Goal: Submit feedback/report problem: Submit feedback/report problem

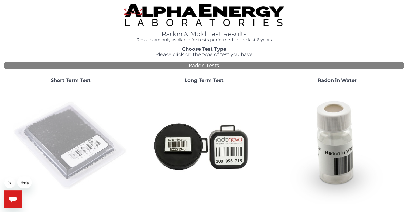
click at [68, 114] on img at bounding box center [71, 146] width 116 height 116
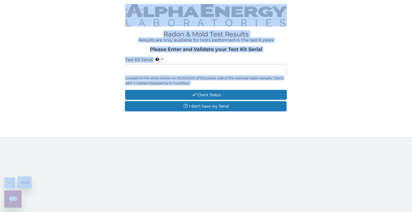
click at [129, 72] on input "Test Kit Serial Located on the white sticker on the bottom of the plastic side …" at bounding box center [205, 70] width 161 height 12
click at [129, 69] on input "Test Kit Serial Located on the white sticker on the bottom of the plastic side …" at bounding box center [205, 70] width 161 height 12
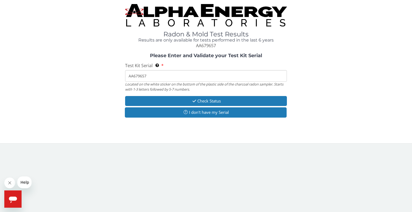
type input "AA679657"
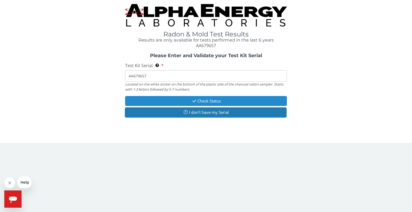
click at [207, 101] on button "Check Status" at bounding box center [205, 101] width 161 height 10
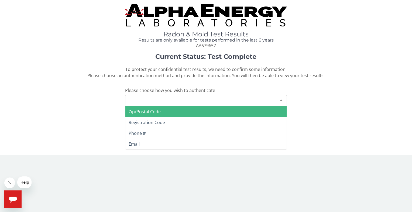
click at [282, 99] on div at bounding box center [281, 100] width 11 height 10
click at [164, 108] on span "Zip/Postal Code" at bounding box center [205, 111] width 161 height 11
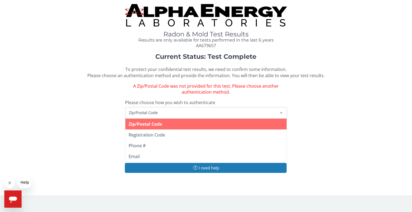
click at [280, 111] on div at bounding box center [281, 112] width 11 height 10
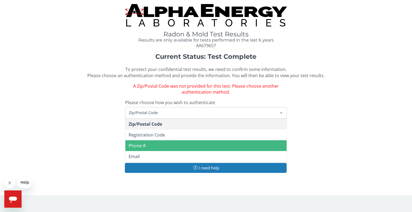
click at [141, 143] on span "Phone #" at bounding box center [137, 146] width 17 height 6
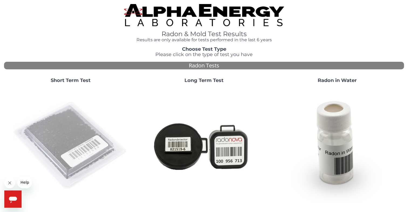
click at [75, 126] on img at bounding box center [71, 146] width 116 height 116
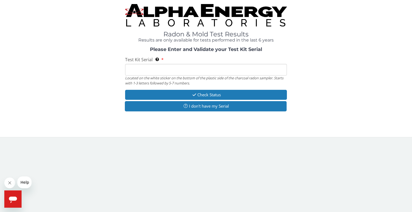
click at [127, 70] on input "Test Kit Serial Located on the white sticker on the bottom of the plastic side …" at bounding box center [205, 70] width 161 height 12
type input "AA679657"
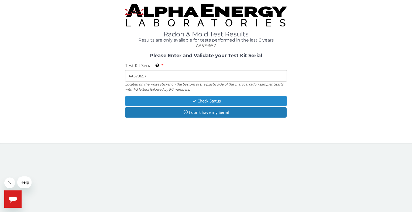
click at [196, 99] on icon "button" at bounding box center [194, 101] width 6 height 4
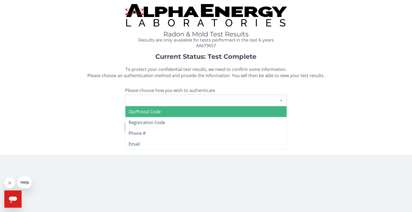
click at [281, 99] on div at bounding box center [281, 100] width 11 height 10
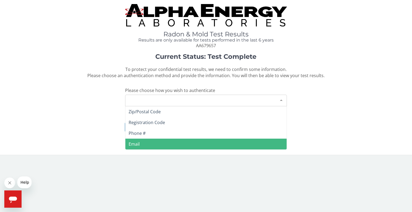
click at [135, 143] on span "Email" at bounding box center [134, 144] width 11 height 6
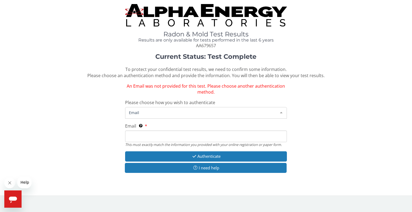
click at [281, 112] on div at bounding box center [281, 112] width 11 height 10
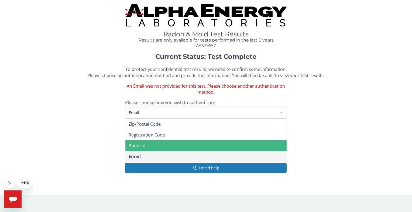
click at [144, 145] on span "Phone #" at bounding box center [137, 146] width 17 height 6
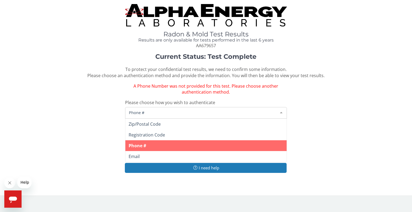
click at [128, 113] on span "Phone #" at bounding box center [201, 112] width 148 height 6
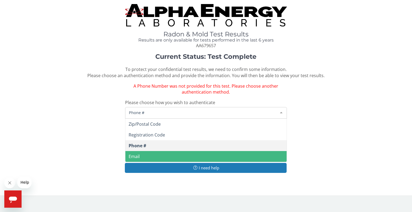
click at [203, 157] on span "Email" at bounding box center [205, 156] width 161 height 11
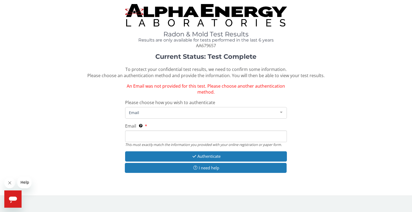
click at [126, 136] on input "Email This must exactly match the information you provided with your online reg…" at bounding box center [205, 136] width 161 height 12
type input "shelleywwarren@comcast.net"
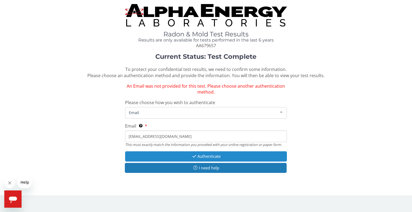
click at [205, 154] on button "Authenticate" at bounding box center [205, 156] width 161 height 10
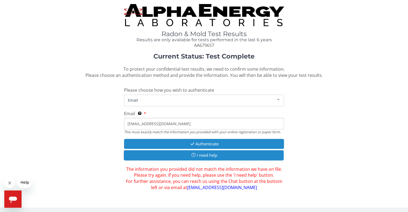
click at [205, 154] on button "I need help" at bounding box center [204, 155] width 160 height 10
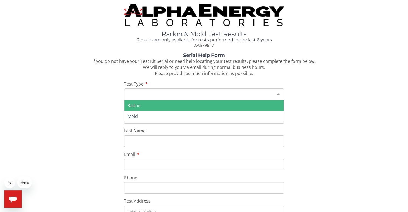
click at [279, 92] on div at bounding box center [278, 94] width 11 height 10
click at [157, 103] on span "Radon" at bounding box center [203, 105] width 159 height 11
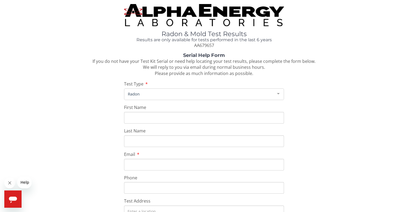
click at [126, 118] on input "First Name" at bounding box center [204, 118] width 160 height 12
type input "Shelley"
type input "Warren"
type input "shelleywwarren@comcast.net"
type input "253 203 4426"
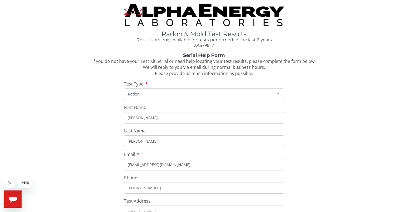
type input "1910 S Myrtle St"
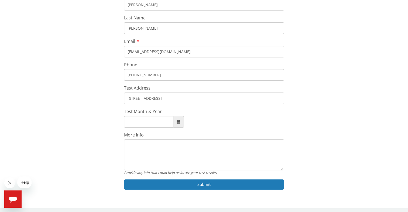
scroll to position [114, 0]
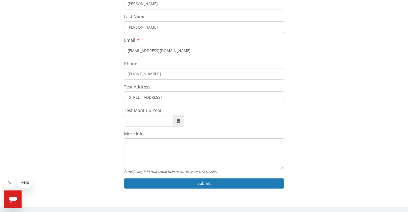
click at [177, 121] on span at bounding box center [179, 121] width 4 height 4
type input "October, 2025"
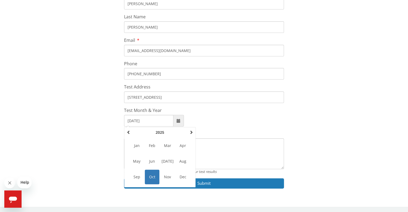
click at [151, 176] on span "Oct" at bounding box center [152, 177] width 15 height 15
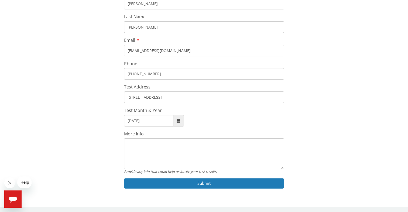
click at [127, 142] on textarea "More Info" at bounding box center [204, 153] width 160 height 31
click at [130, 129] on div "Serial Help Form If you do not have your Test Kit Serial or need help locating …" at bounding box center [204, 66] width 400 height 255
click at [128, 143] on textarea "More Info" at bounding box center [204, 153] width 160 height 31
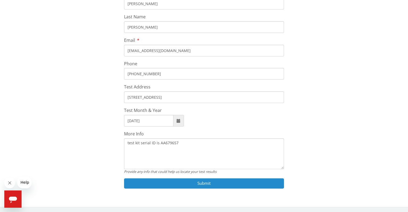
type textarea "test kit serial ID is AA679657"
click at [204, 181] on button "Submit" at bounding box center [204, 183] width 160 height 10
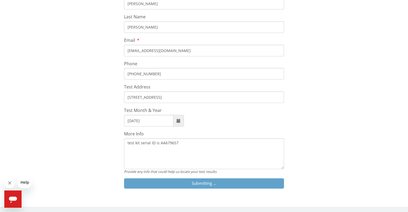
scroll to position [110, 0]
